Goal: Information Seeking & Learning: Learn about a topic

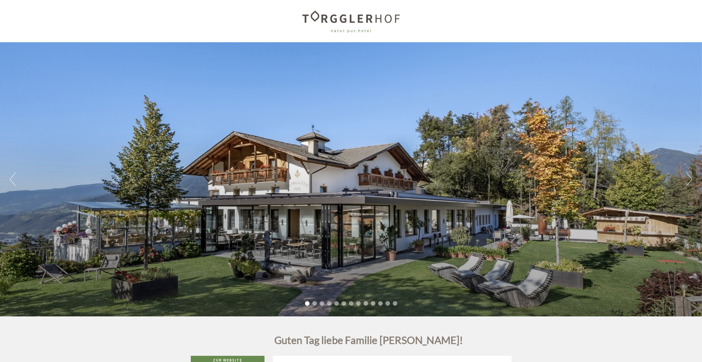
click at [689, 179] on button "Next" at bounding box center [689, 179] width 6 height 14
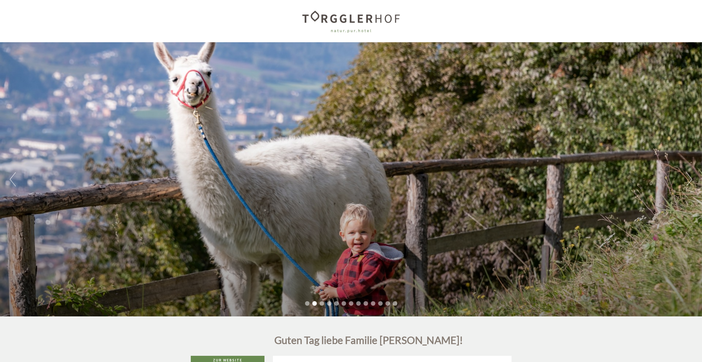
click at [689, 179] on button "Next" at bounding box center [689, 179] width 6 height 14
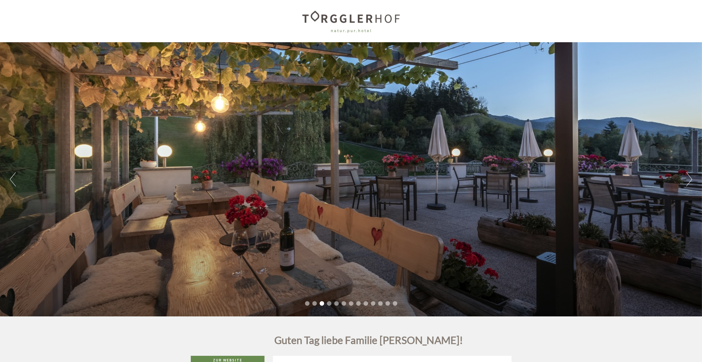
click at [689, 179] on button "Next" at bounding box center [689, 179] width 6 height 14
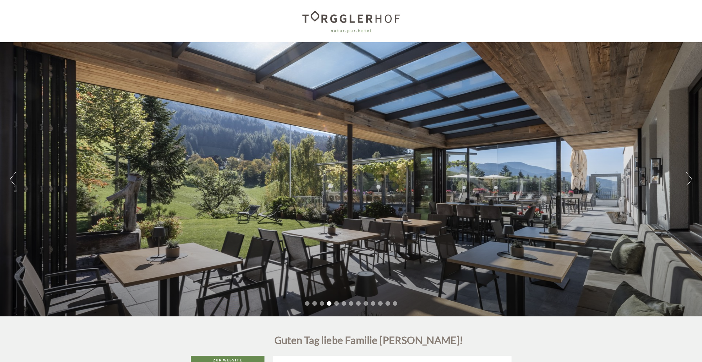
click at [689, 179] on button "Next" at bounding box center [689, 179] width 6 height 14
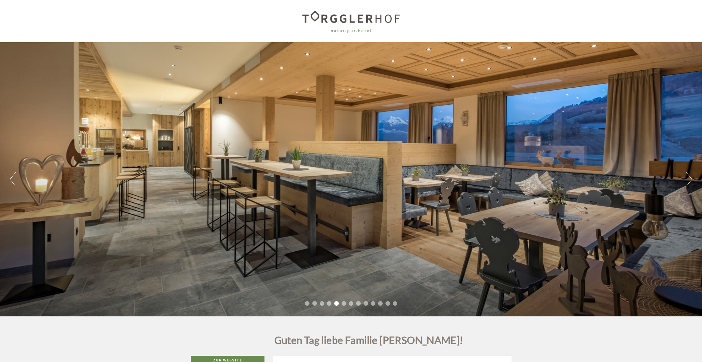
click at [689, 179] on button "Next" at bounding box center [689, 179] width 6 height 14
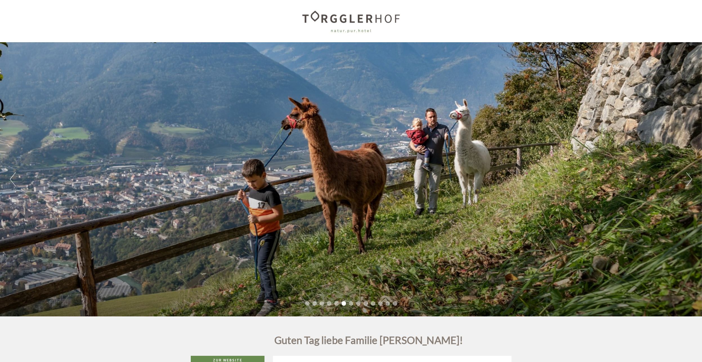
click at [689, 179] on button "Next" at bounding box center [689, 179] width 6 height 14
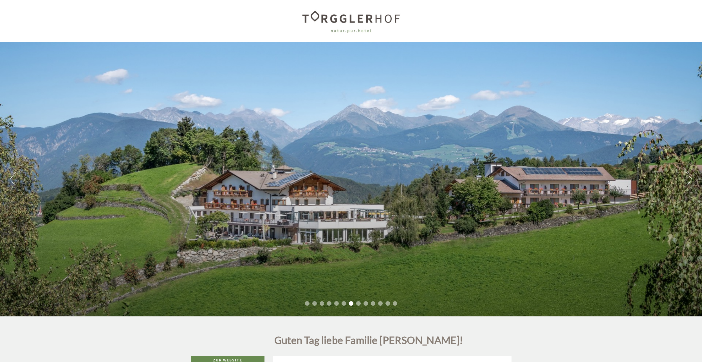
click at [689, 179] on button "Next" at bounding box center [689, 179] width 6 height 14
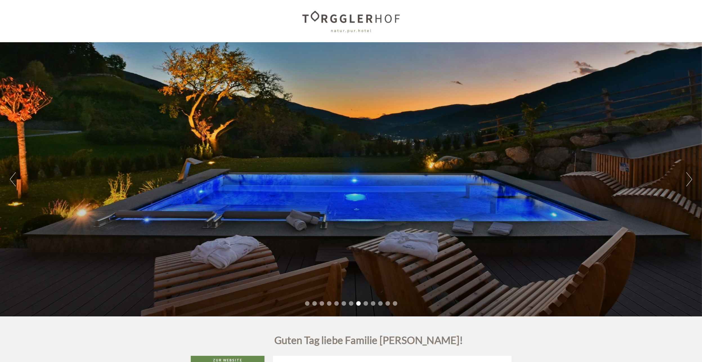
click at [689, 179] on button "Next" at bounding box center [689, 179] width 6 height 14
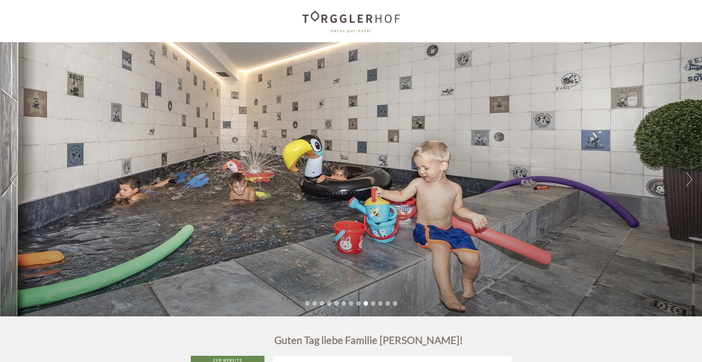
click at [689, 179] on button "Next" at bounding box center [689, 179] width 6 height 14
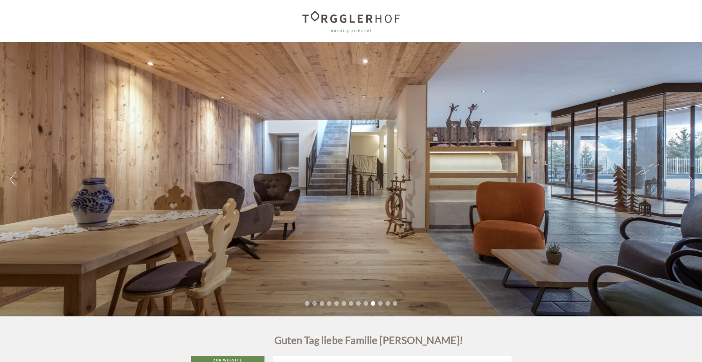
click at [689, 179] on button "Next" at bounding box center [689, 179] width 6 height 14
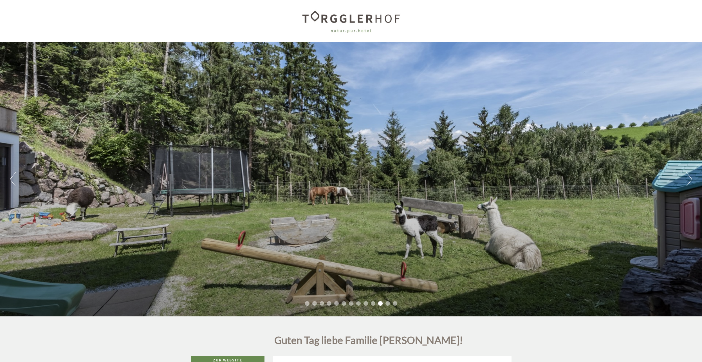
click at [689, 177] on button "Next" at bounding box center [689, 179] width 6 height 14
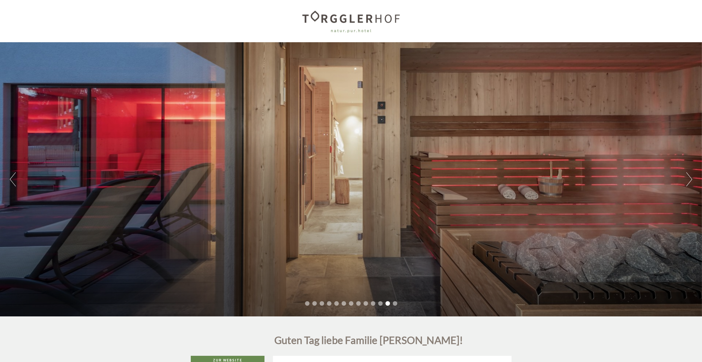
click at [692, 180] on button "Next" at bounding box center [689, 179] width 6 height 14
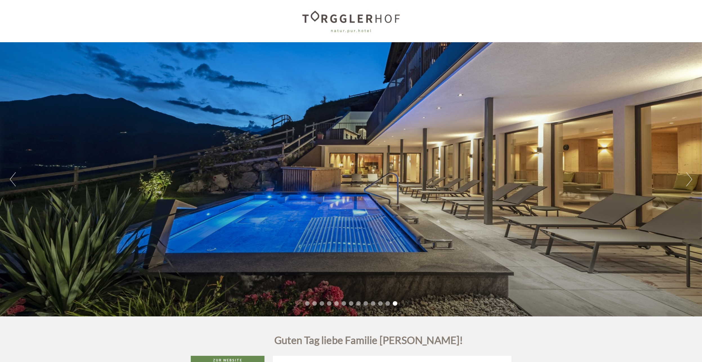
click at [692, 180] on button "Next" at bounding box center [689, 179] width 6 height 14
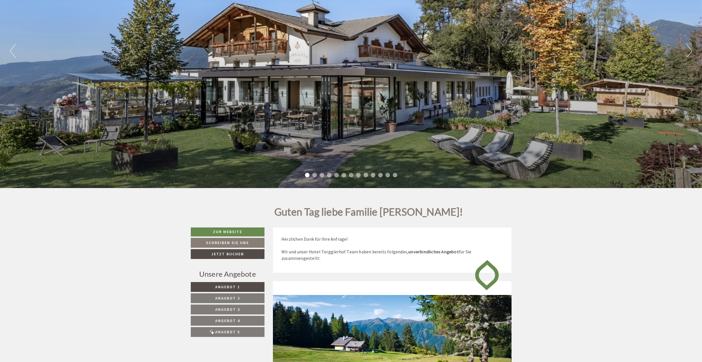
scroll to position [141, 0]
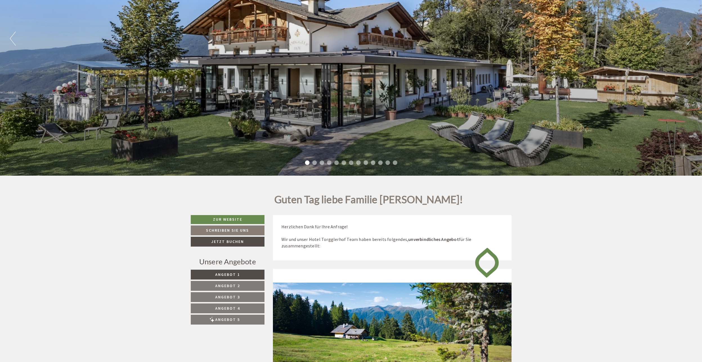
click at [226, 321] on span "Angebot 5" at bounding box center [227, 319] width 25 height 5
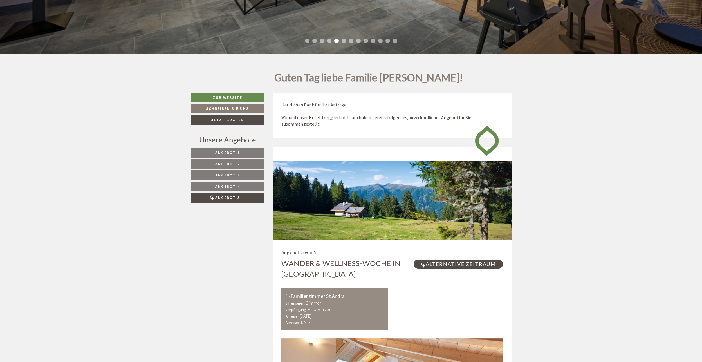
scroll to position [212, 0]
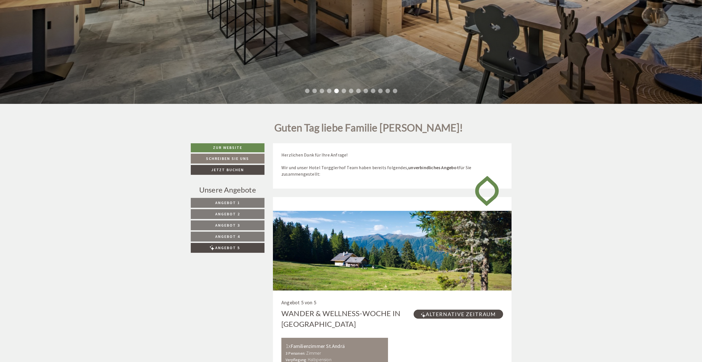
click at [226, 238] on span "Angebot 4" at bounding box center [227, 236] width 25 height 5
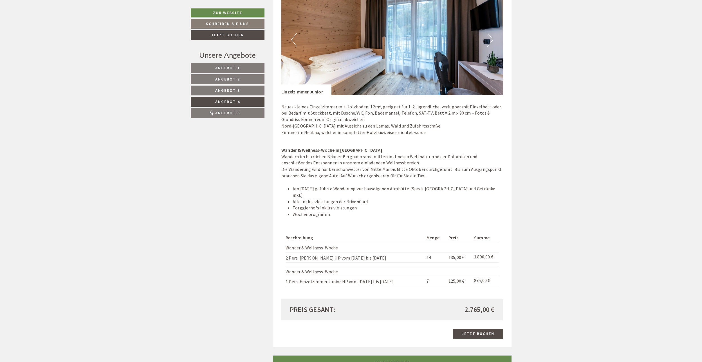
scroll to position [803, 0]
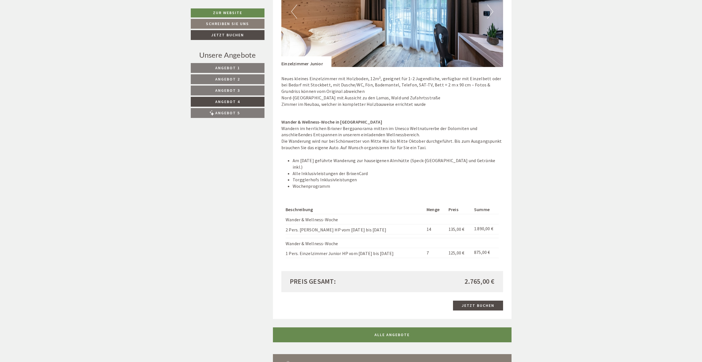
click at [217, 91] on span "Angebot 3" at bounding box center [227, 90] width 25 height 5
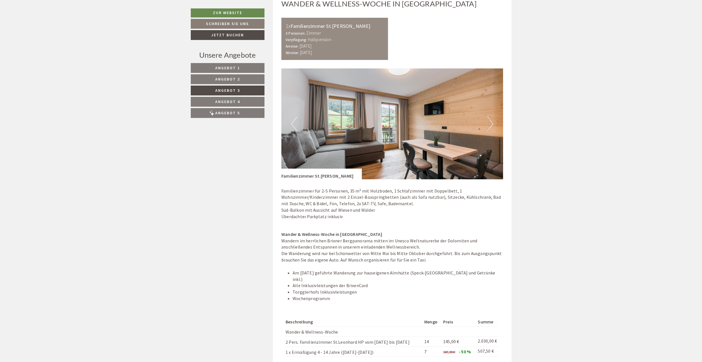
scroll to position [578, 0]
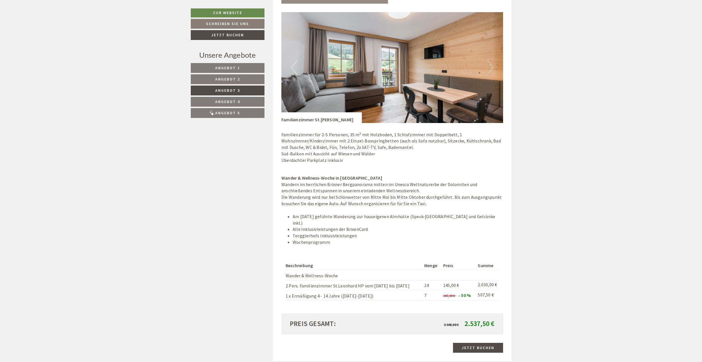
click at [491, 69] on button "Next" at bounding box center [490, 67] width 6 height 14
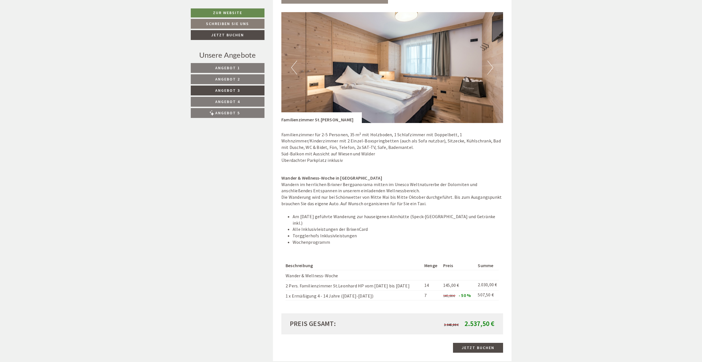
click at [491, 69] on button "Next" at bounding box center [490, 67] width 6 height 14
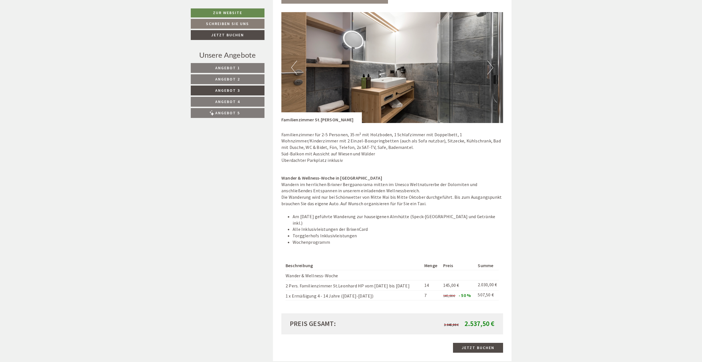
click at [491, 69] on button "Next" at bounding box center [490, 67] width 6 height 14
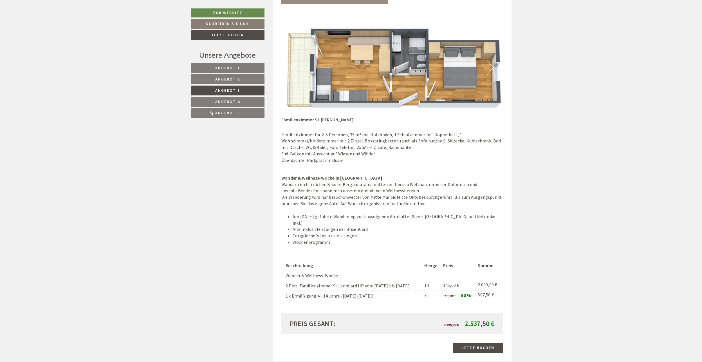
click at [238, 80] on span "Angebot 2" at bounding box center [227, 79] width 25 height 5
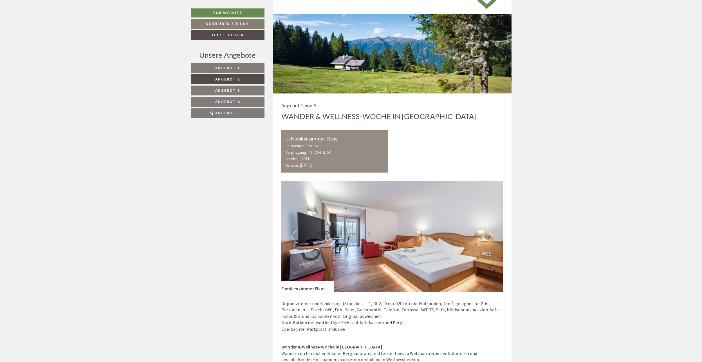
click at [488, 233] on button "Next" at bounding box center [490, 236] width 6 height 14
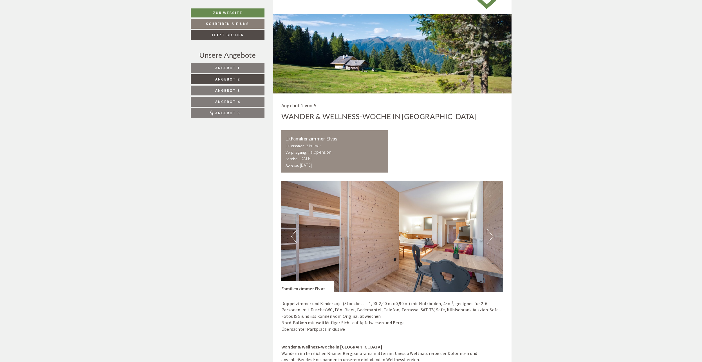
click at [488, 233] on button "Next" at bounding box center [490, 236] width 6 height 14
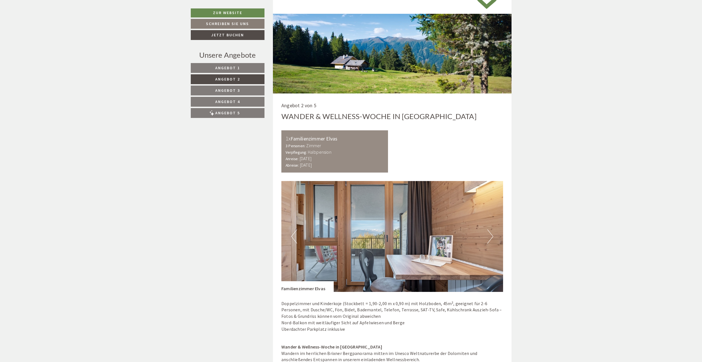
click at [488, 233] on button "Next" at bounding box center [490, 236] width 6 height 14
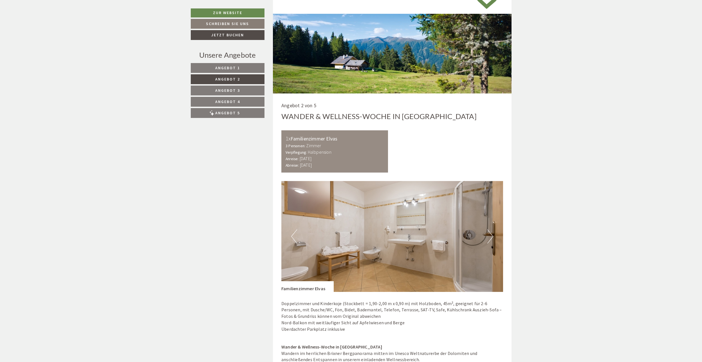
click at [488, 233] on button "Next" at bounding box center [490, 236] width 6 height 14
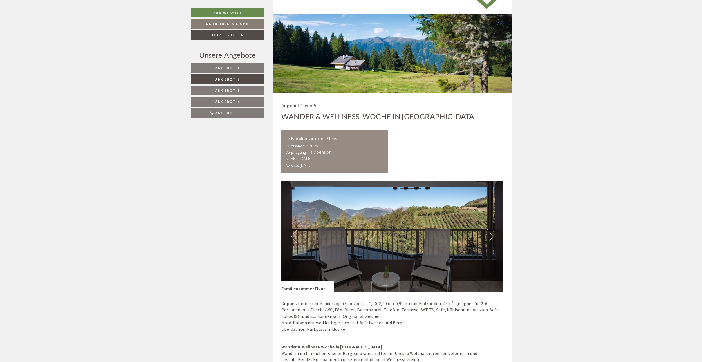
click at [488, 233] on button "Next" at bounding box center [490, 236] width 6 height 14
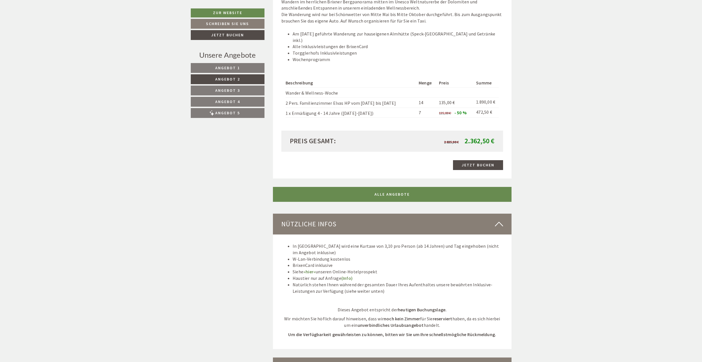
scroll to position [775, 0]
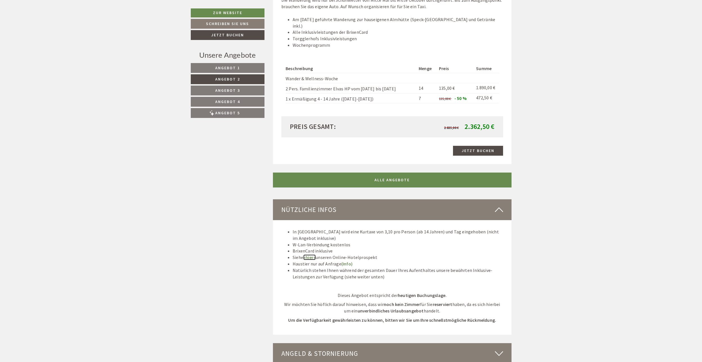
click at [309, 254] on link "»hier«" at bounding box center [309, 257] width 12 height 6
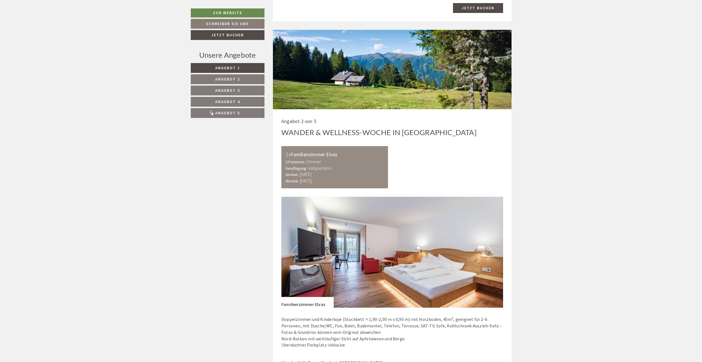
scroll to position [907, 0]
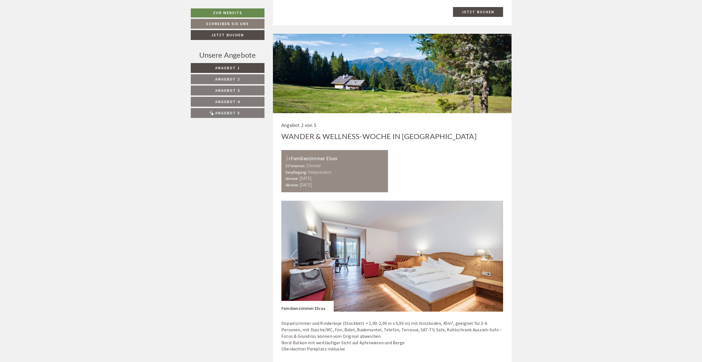
click at [321, 131] on div "Wander & Wellness-Woche in [GEOGRAPHIC_DATA]" at bounding box center [378, 136] width 195 height 10
click at [232, 78] on span "Angebot 2" at bounding box center [227, 79] width 25 height 5
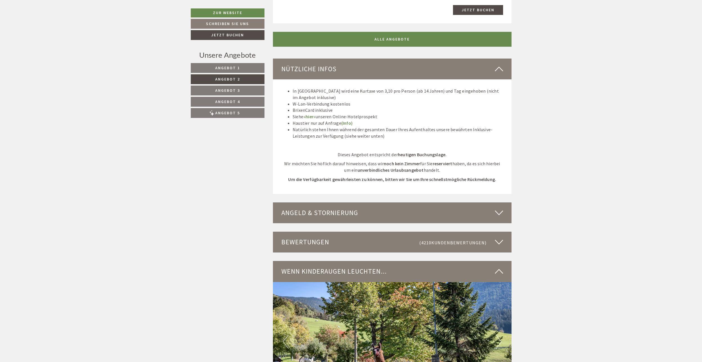
scroll to position [944, 0]
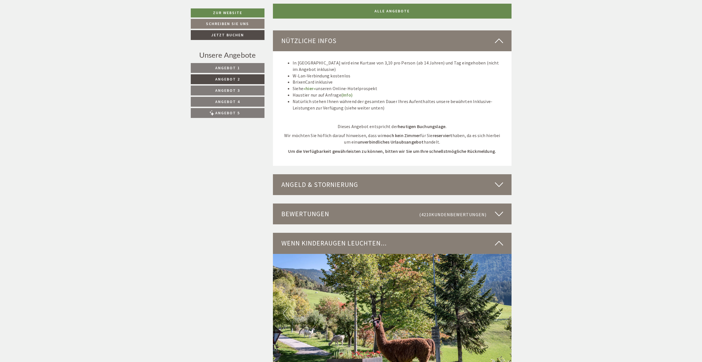
click at [361, 179] on div "Angeld & Stornierung" at bounding box center [392, 184] width 239 height 21
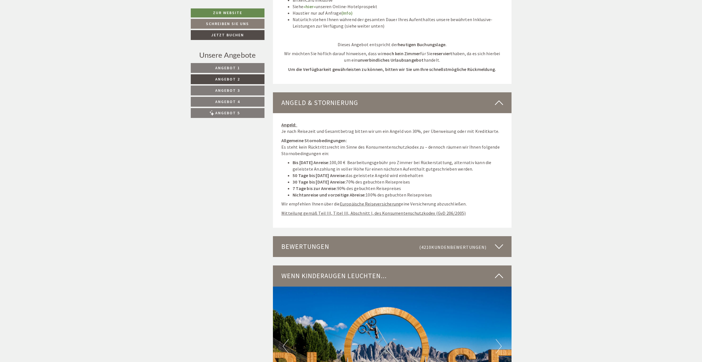
scroll to position [1028, 0]
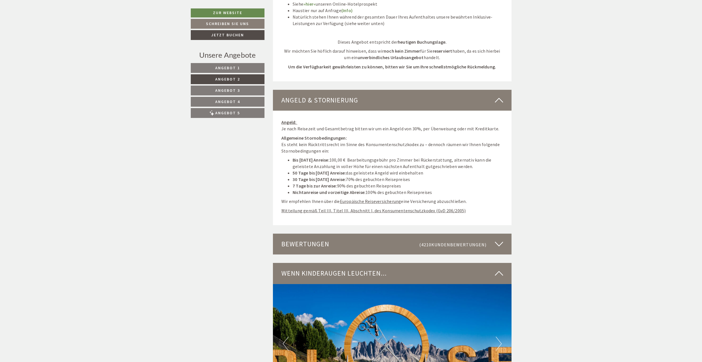
click at [384, 241] on div "Bewertungen (4210 Kundenbewertungen )" at bounding box center [392, 243] width 239 height 21
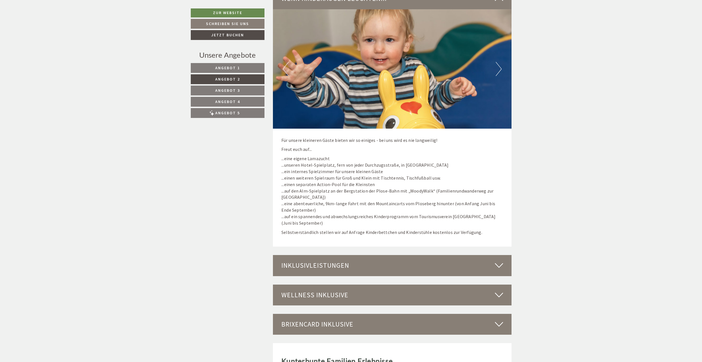
scroll to position [1506, 0]
click at [455, 262] on div "Inklusivleistungen" at bounding box center [392, 264] width 239 height 21
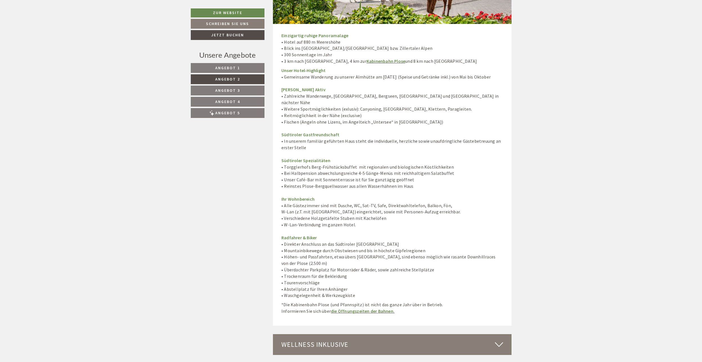
scroll to position [1928, 0]
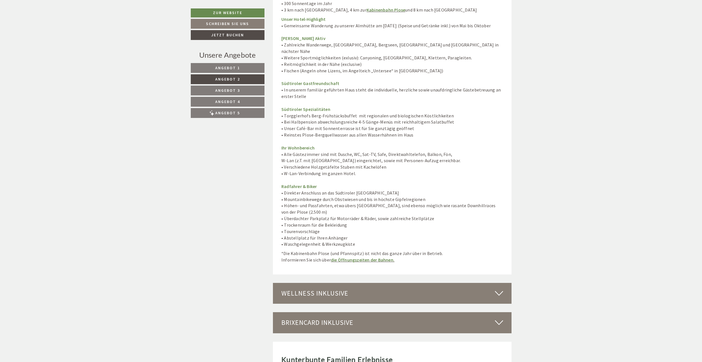
click at [402, 283] on div "Wellness inklusive" at bounding box center [392, 293] width 239 height 21
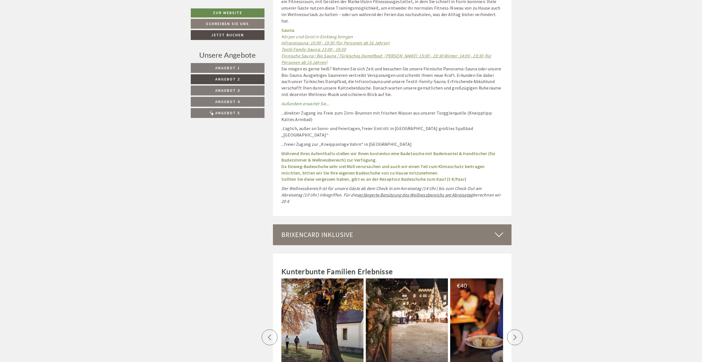
scroll to position [2491, 0]
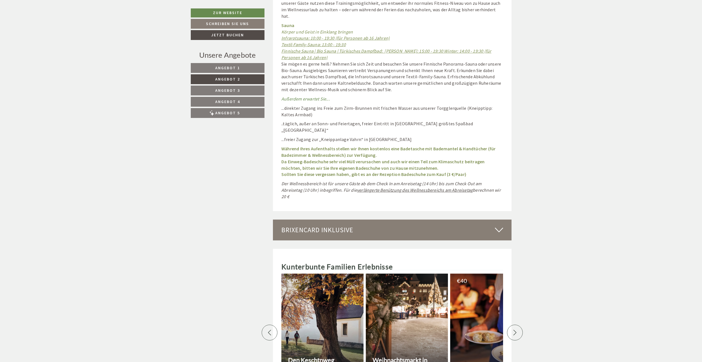
click at [408, 219] on div "BrixenCard inklusive" at bounding box center [392, 229] width 239 height 21
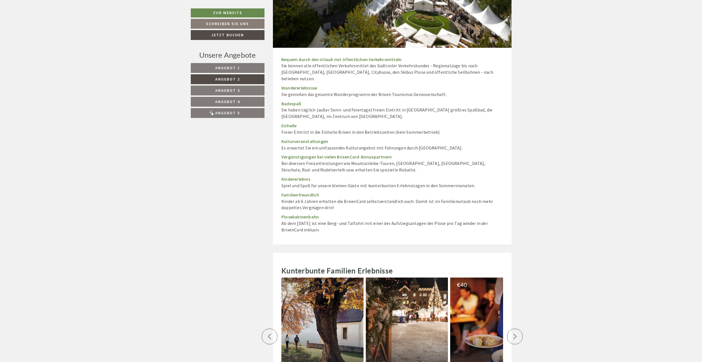
scroll to position [2884, 0]
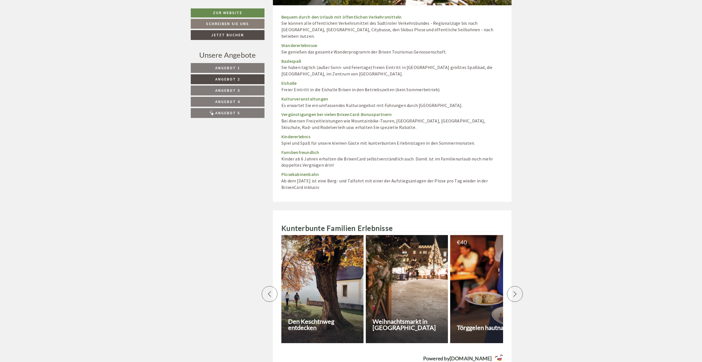
click at [515, 291] on icon at bounding box center [515, 294] width 6 height 6
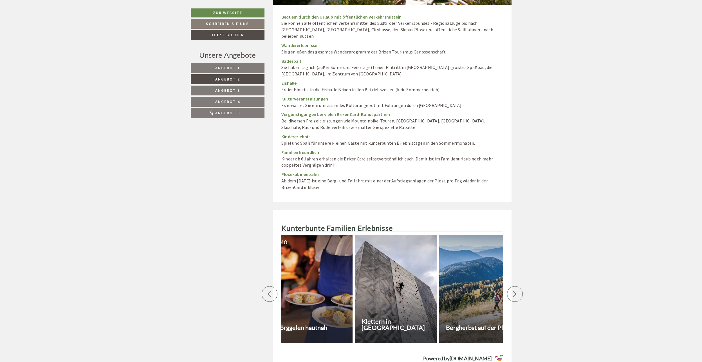
scroll to position [0, 197]
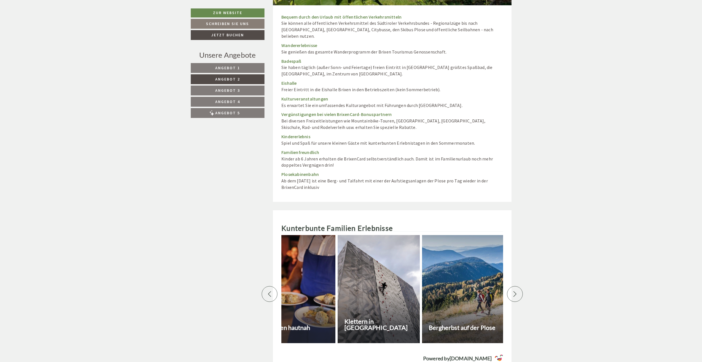
click at [515, 291] on icon at bounding box center [515, 294] width 6 height 6
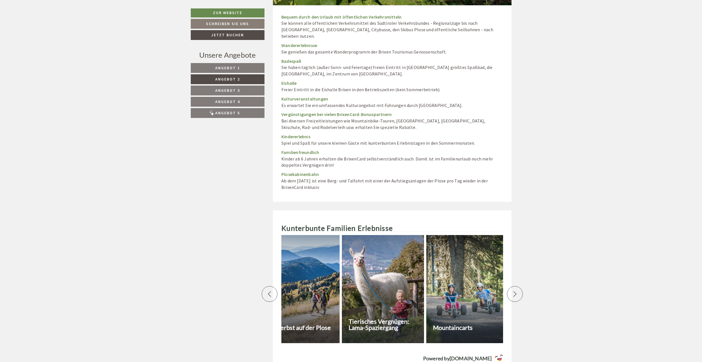
scroll to position [0, 394]
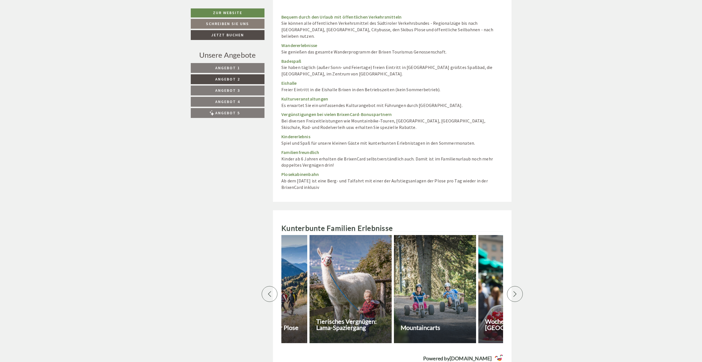
click at [444, 269] on div at bounding box center [435, 289] width 82 height 108
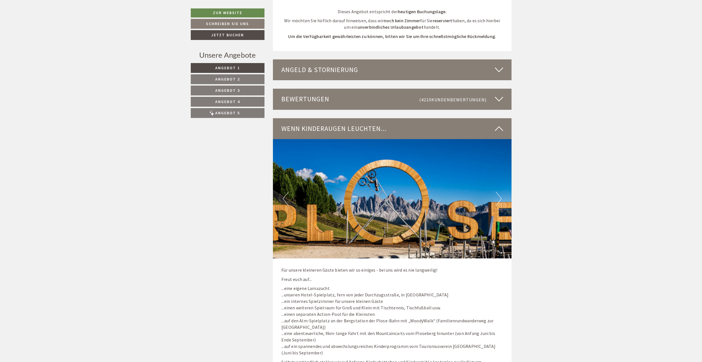
scroll to position [2269, 0]
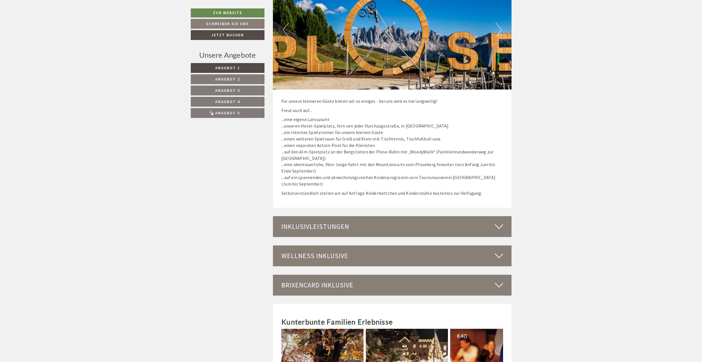
click at [363, 275] on div "BrixenCard inklusive" at bounding box center [392, 285] width 239 height 21
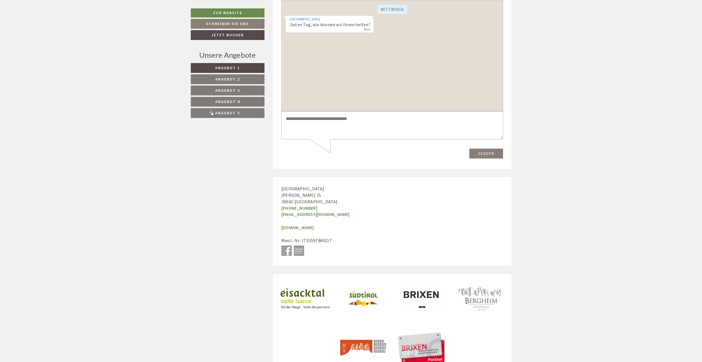
scroll to position [3236, 0]
